Goal: Find contact information: Find contact information

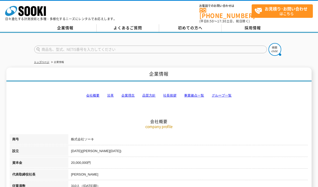
click at [92, 94] on link "会社概要" at bounding box center [92, 96] width 13 height 4
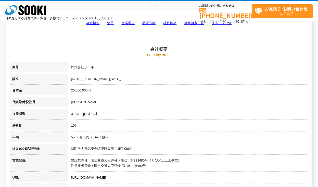
scroll to position [102, 0]
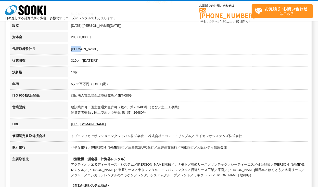
drag, startPoint x: 83, startPoint y: 48, endPoint x: 69, endPoint y: 48, distance: 14.3
click at [69, 48] on td "[PERSON_NAME]" at bounding box center [188, 50] width 240 height 12
copy td "[PERSON_NAME]"
click at [113, 68] on td "10月" at bounding box center [188, 73] width 240 height 12
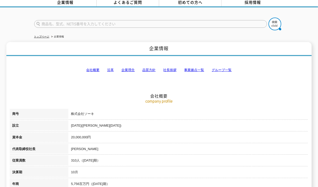
click at [191, 68] on link "事業拠点一覧" at bounding box center [194, 70] width 20 height 4
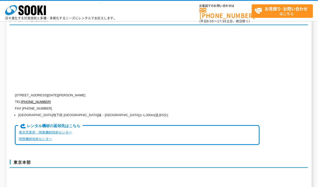
scroll to position [1177, 0]
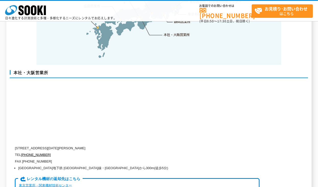
drag, startPoint x: 123, startPoint y: 136, endPoint x: 37, endPoint y: 136, distance: 85.5
click at [37, 145] on p "[STREET_ADDRESS][DATE][PERSON_NAME]" at bounding box center [137, 148] width 245 height 7
copy p "[STREET_ADDRESS][DATE][PERSON_NAME]"
drag, startPoint x: 52, startPoint y: 146, endPoint x: 21, endPoint y: 143, distance: 31.0
click at [21, 152] on p "TEL [PHONE_NUMBER]" at bounding box center [137, 155] width 245 height 7
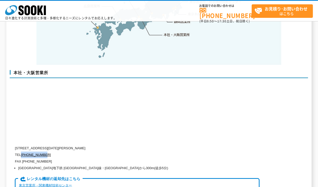
copy p "[PHONE_NUMBER]"
